Goal: Check status: Check status

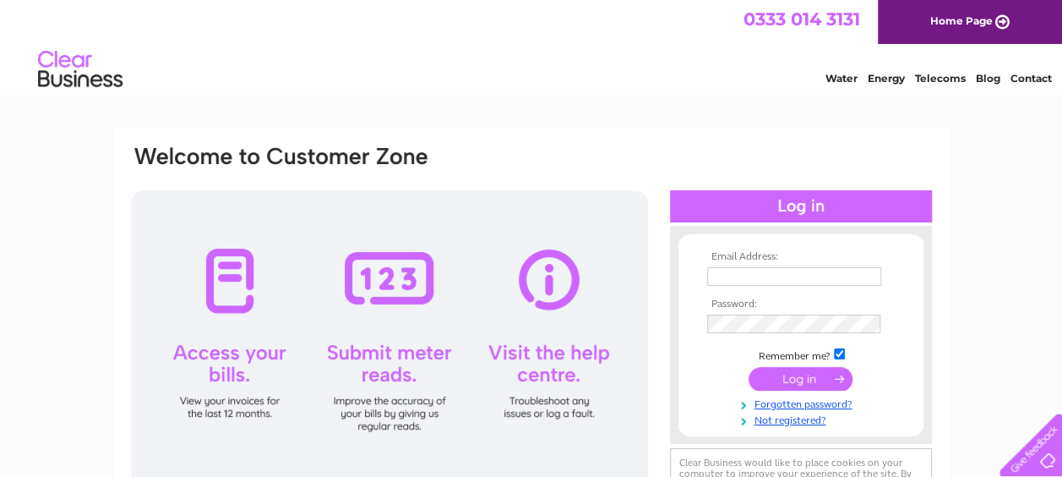
type input "[EMAIL_ADDRESS][DOMAIN_NAME]"
click at [806, 382] on input "submit" at bounding box center [801, 379] width 104 height 24
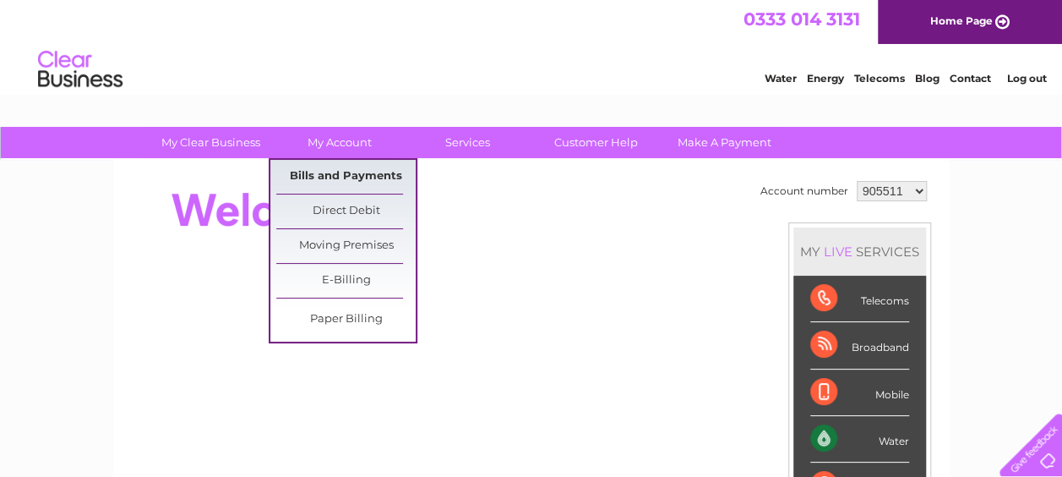
click at [331, 164] on link "Bills and Payments" at bounding box center [345, 177] width 139 height 34
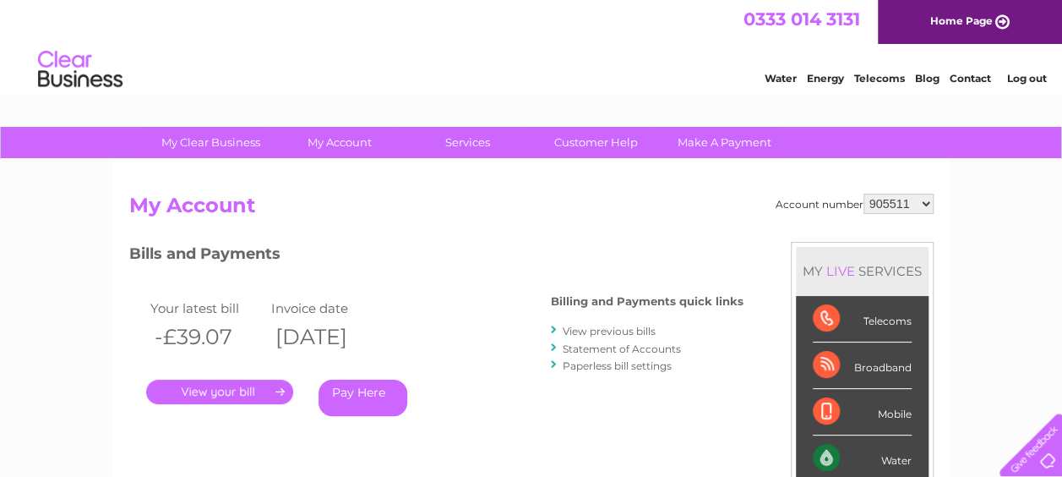
click at [233, 384] on link "." at bounding box center [219, 392] width 147 height 25
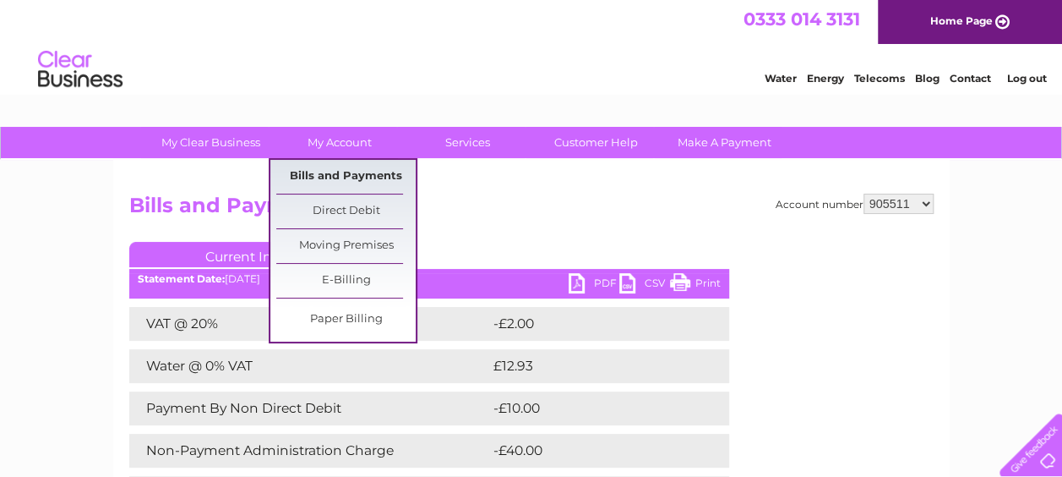
click at [352, 172] on link "Bills and Payments" at bounding box center [345, 177] width 139 height 34
click at [352, 165] on link "Bills and Payments" at bounding box center [345, 177] width 139 height 34
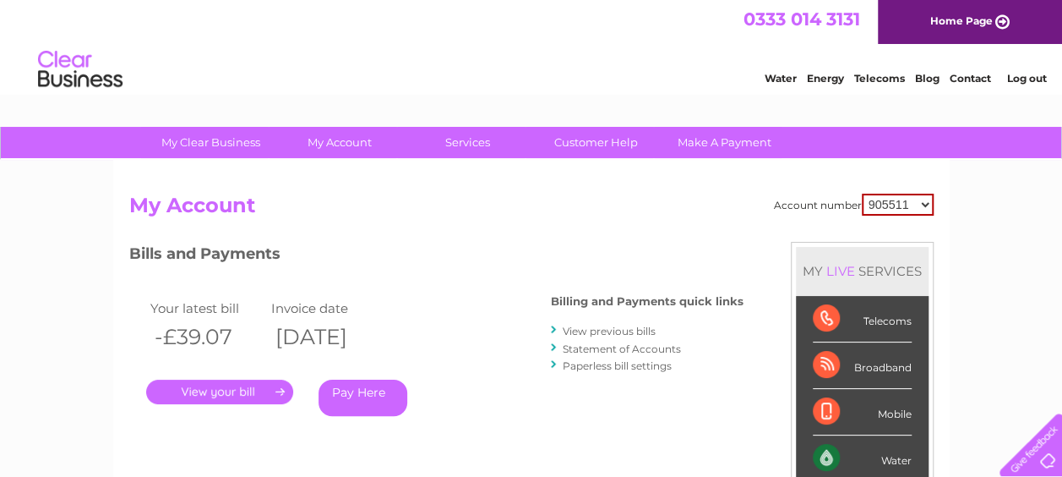
click at [617, 330] on link "View previous bills" at bounding box center [609, 331] width 93 height 13
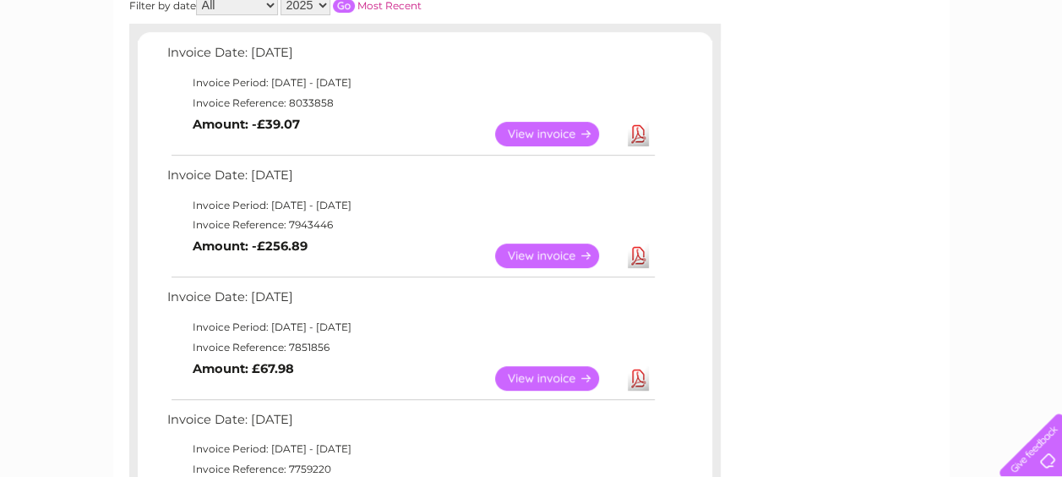
scroll to position [242, 0]
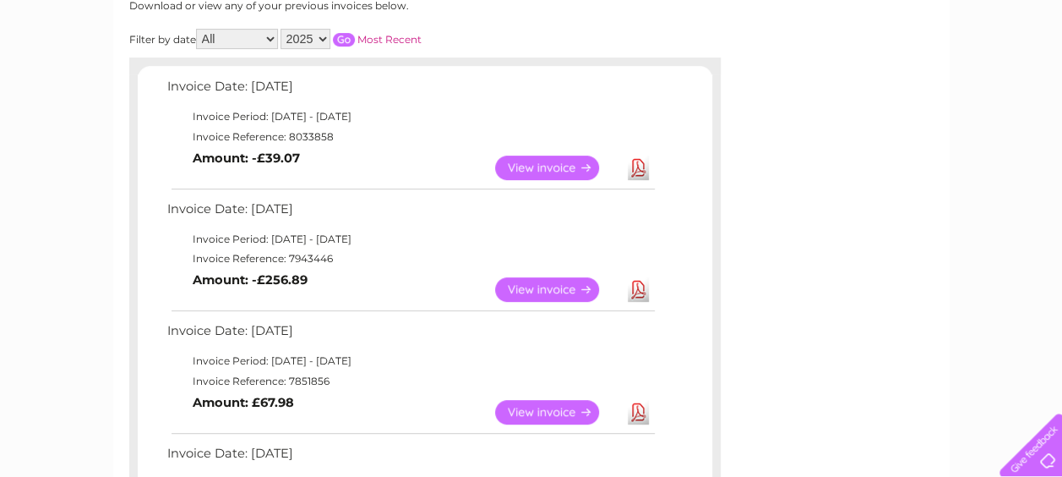
click at [561, 283] on link "View" at bounding box center [557, 289] width 124 height 25
